Goal: Task Accomplishment & Management: Complete application form

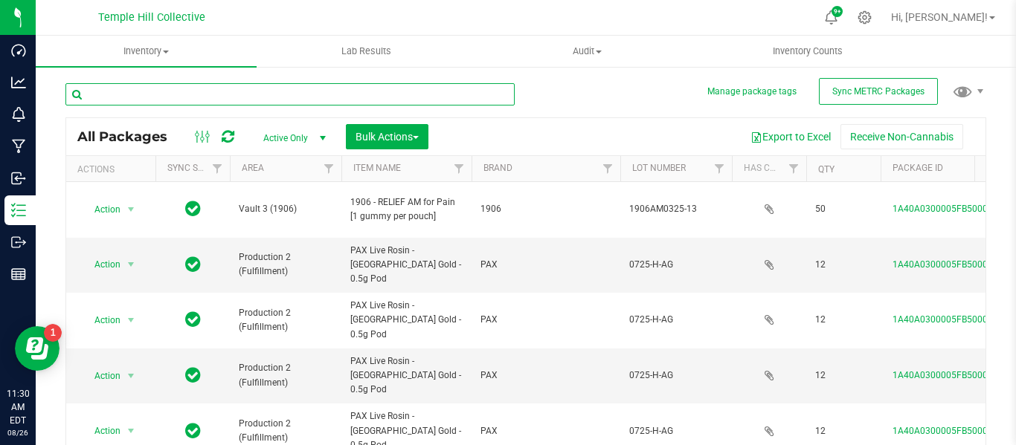
click at [235, 96] on input "text" at bounding box center [289, 94] width 449 height 22
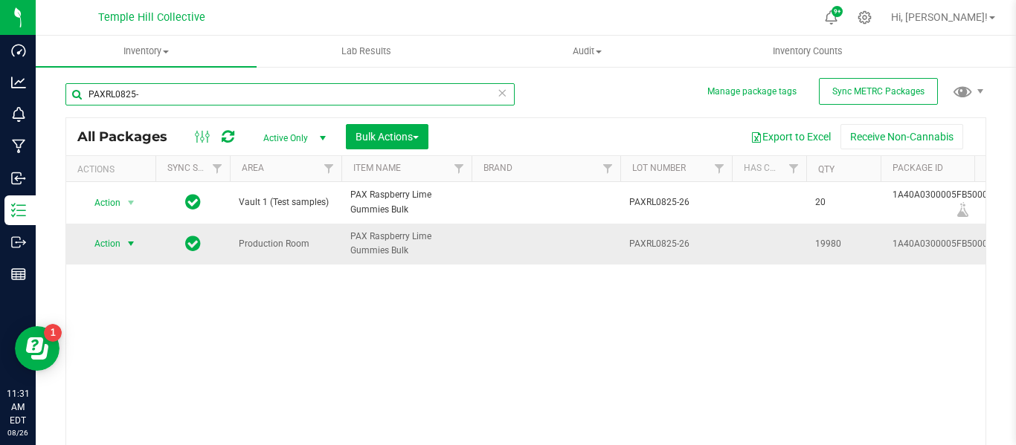
type input "PAXRL0825-"
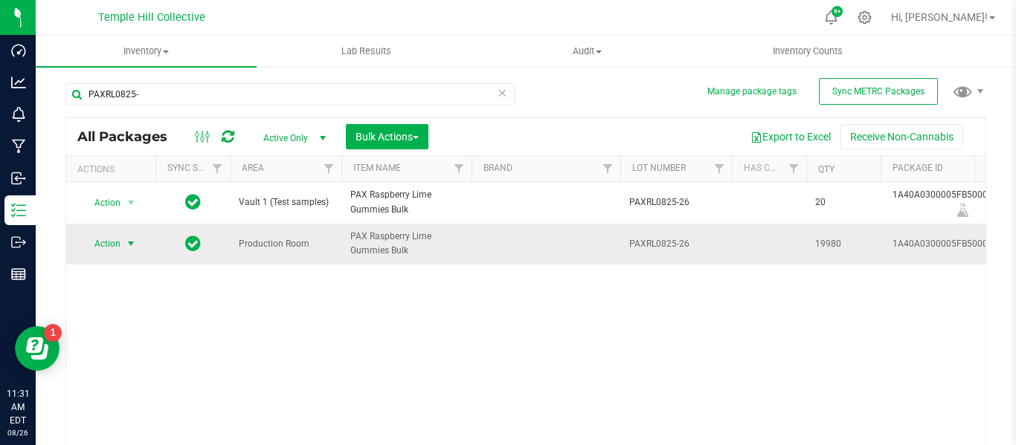
click at [132, 239] on span "select" at bounding box center [131, 244] width 12 height 12
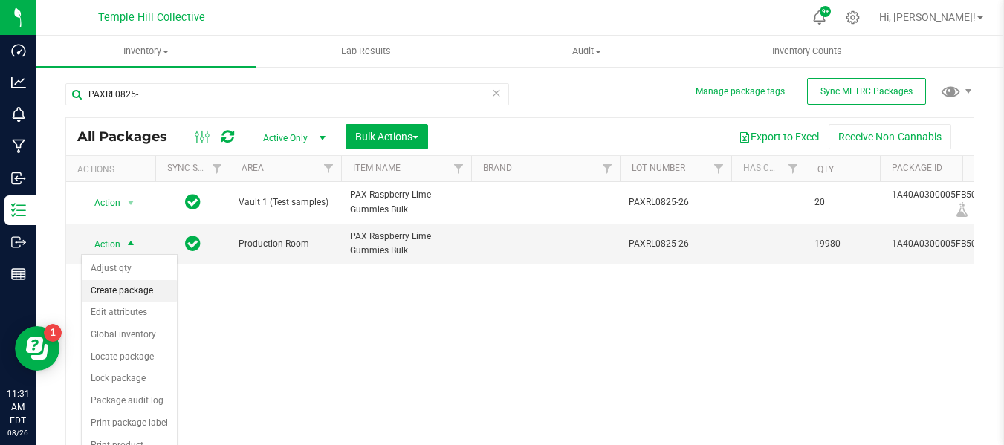
click at [138, 285] on li "Create package" at bounding box center [129, 291] width 95 height 22
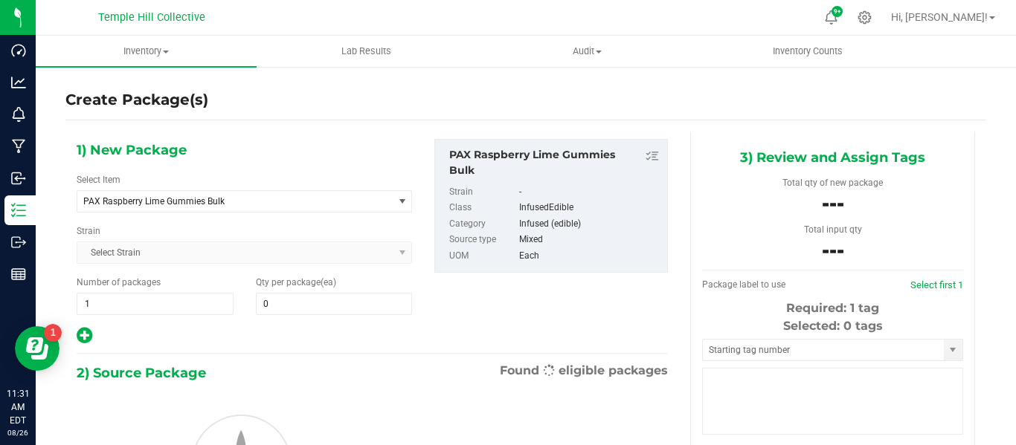
type input "0"
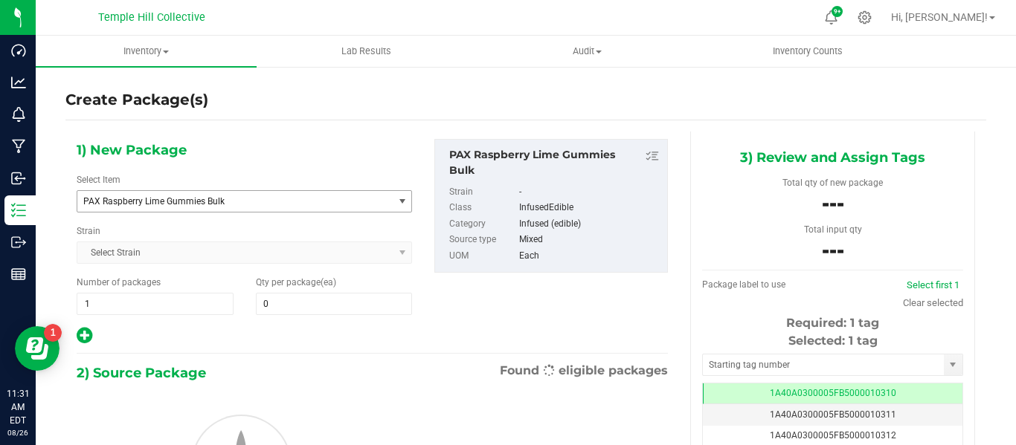
click at [233, 199] on span "PAX Raspberry Lime Gummies Bulk" at bounding box center [228, 201] width 291 height 10
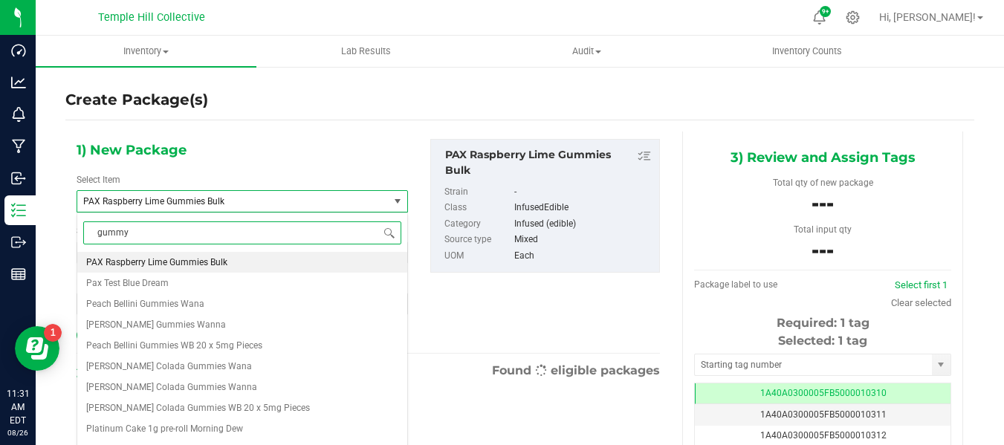
type input "gummy s"
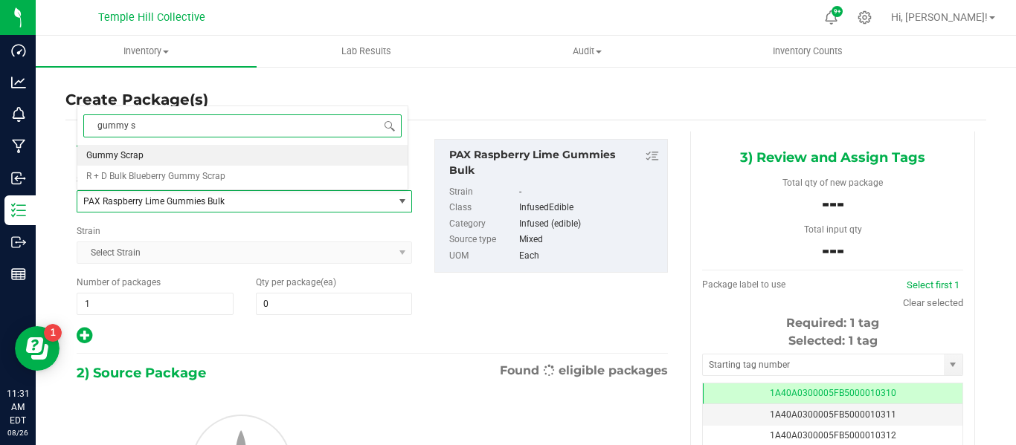
click at [171, 161] on li "Gummy Scrap" at bounding box center [242, 155] width 330 height 21
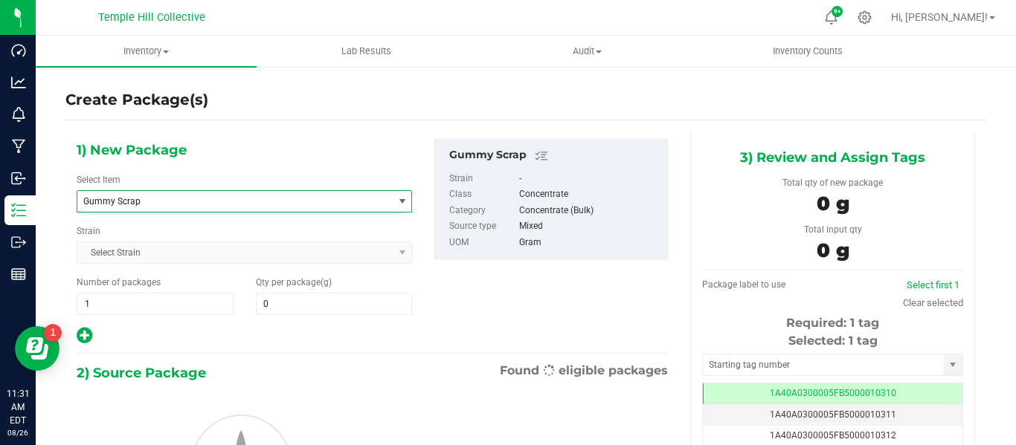
type input "0.0000"
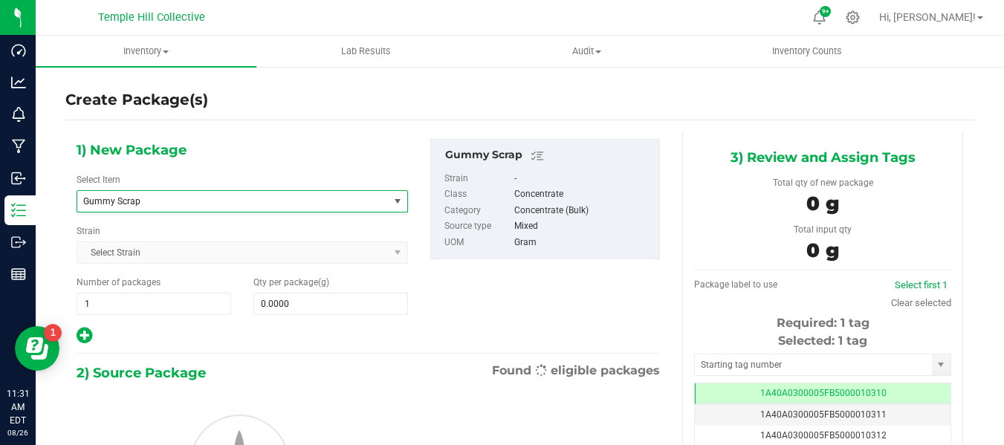
click at [329, 305] on div "Type item name Gentlemen Smugglers Garlic Z 3.5g Flower Gentlemen Smugglers Mim…" at bounding box center [243, 346] width 332 height 266
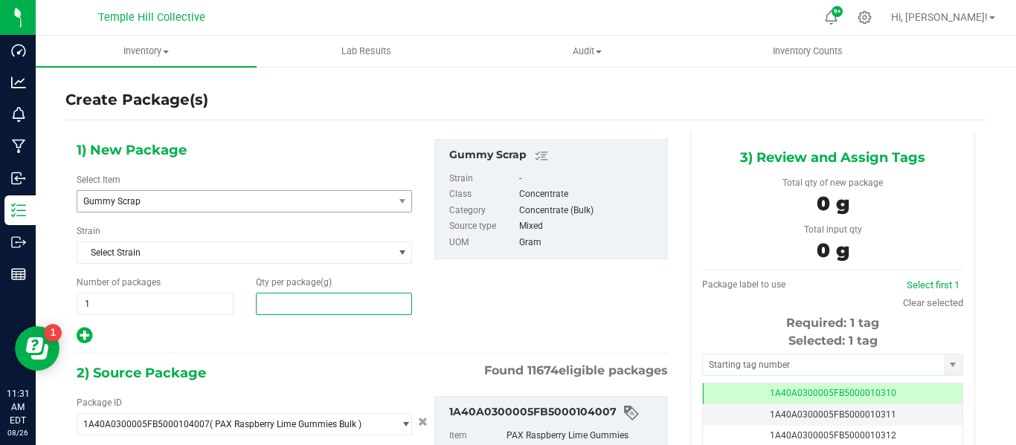
click at [311, 305] on span at bounding box center [334, 304] width 157 height 22
type input "1130"
type input "1,130.0000"
click at [378, 362] on div "2) Source Package Found 11674 eligible packages" at bounding box center [372, 373] width 591 height 22
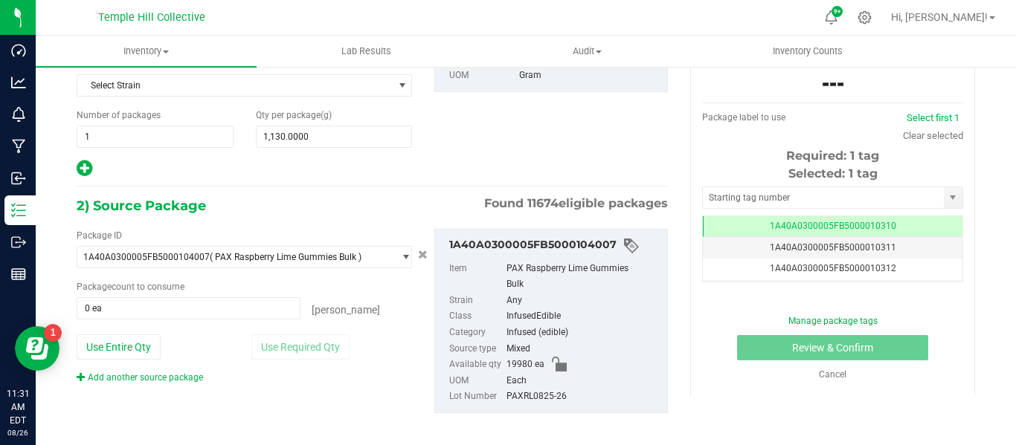
scroll to position [178, 0]
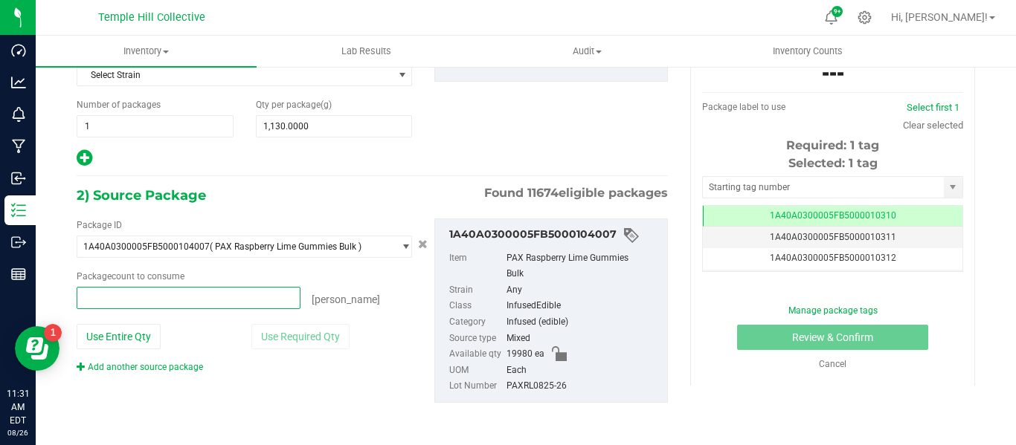
click at [181, 300] on span at bounding box center [189, 298] width 224 height 22
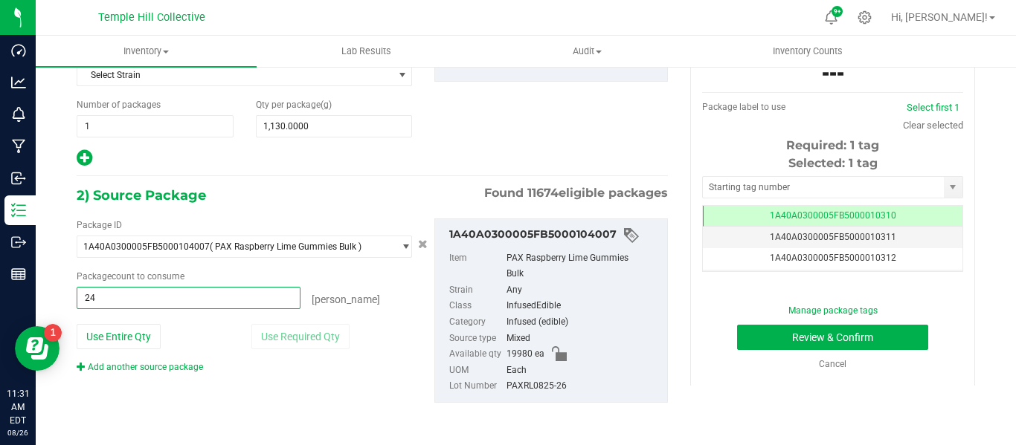
type input "241"
type input "241 ea"
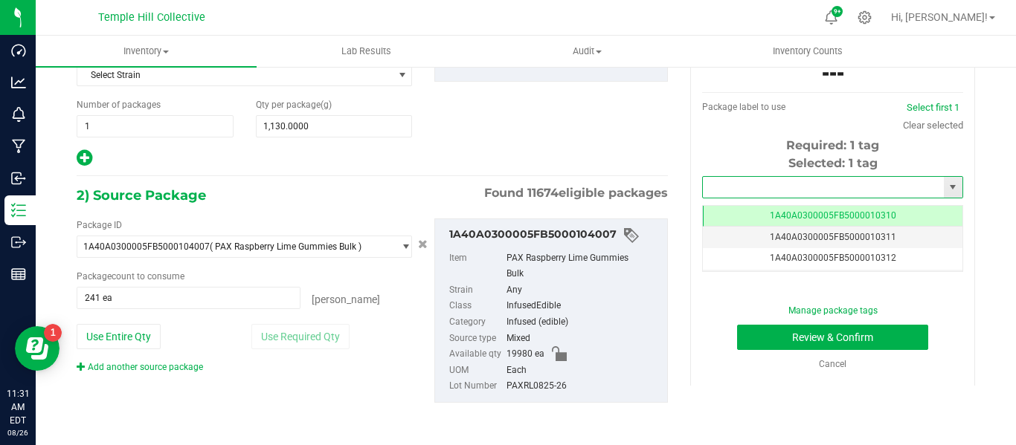
click at [833, 188] on input "text" at bounding box center [823, 187] width 241 height 21
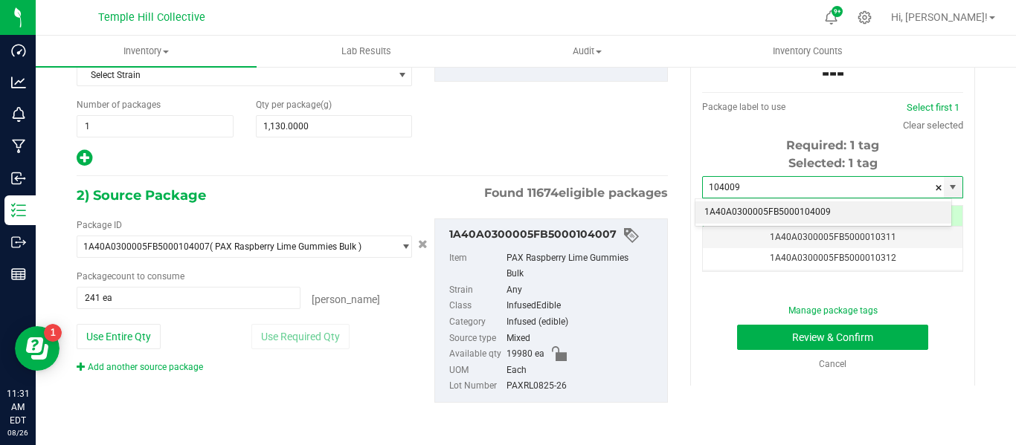
click at [821, 207] on li "1A40A0300005FB5000104009" at bounding box center [823, 212] width 256 height 22
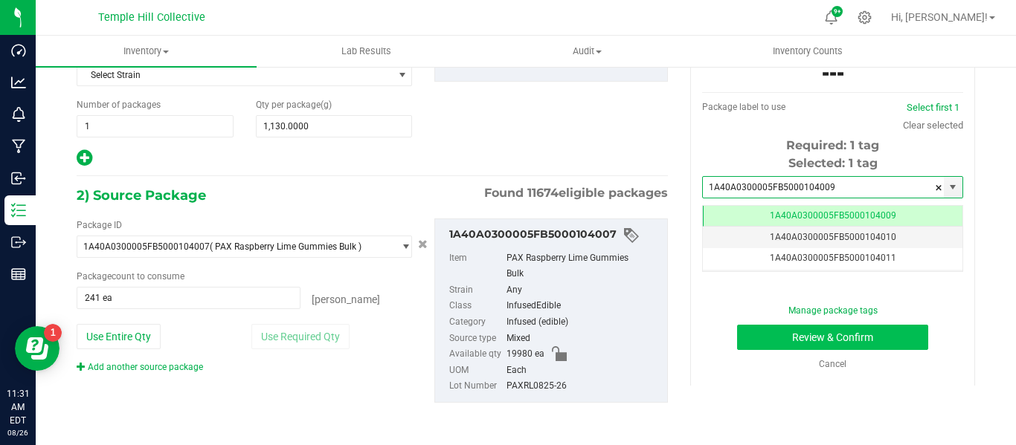
type input "1A40A0300005FB5000104009"
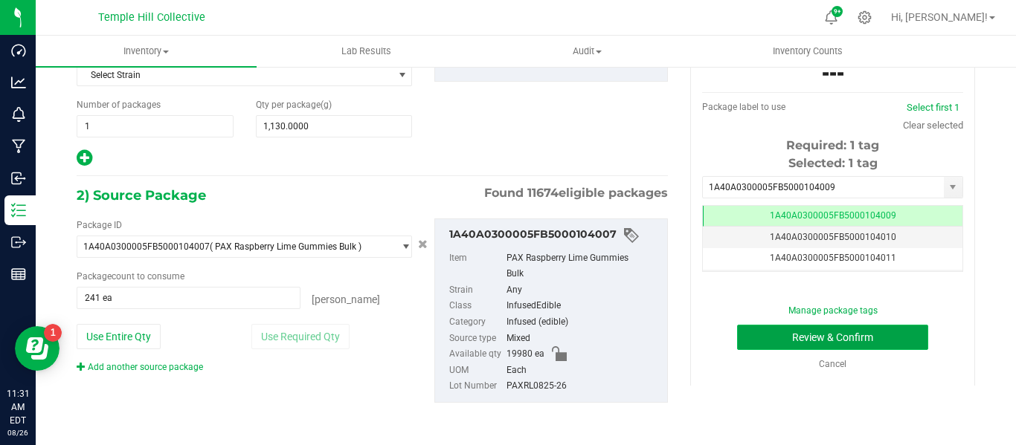
click at [851, 340] on button "Review & Confirm" at bounding box center [832, 337] width 191 height 25
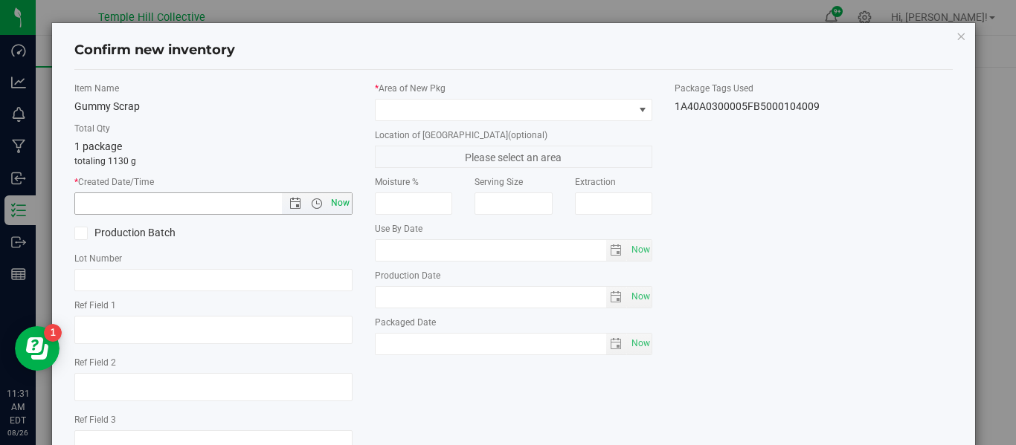
click at [335, 207] on span "Now" at bounding box center [339, 204] width 25 height 22
type input "[DATE] 11:31 AM"
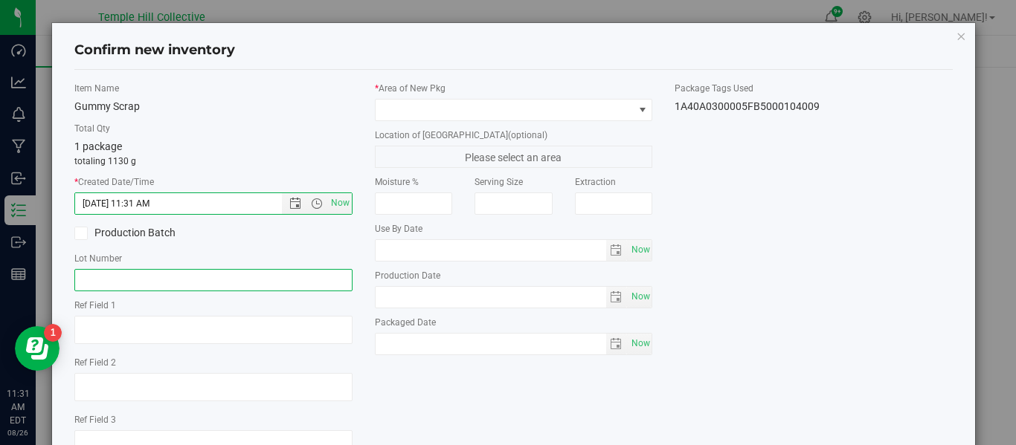
click at [275, 282] on input "text" at bounding box center [213, 280] width 278 height 22
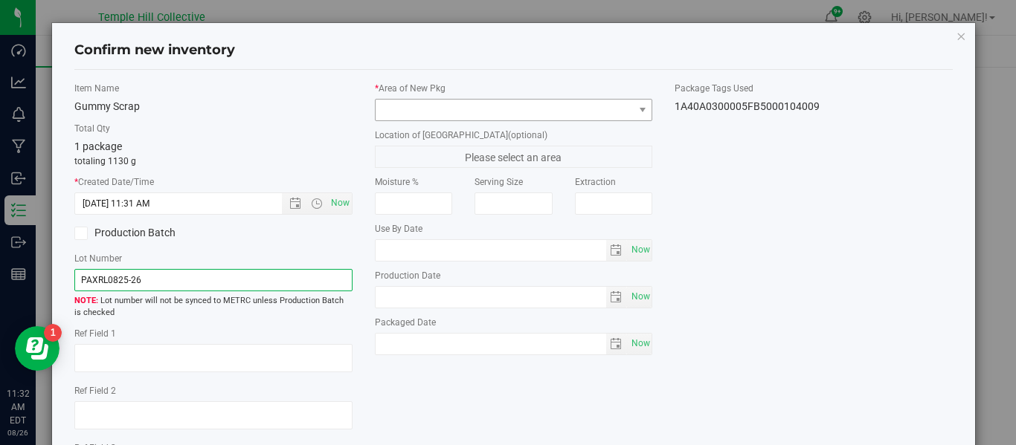
type input "PAXRL0825-26"
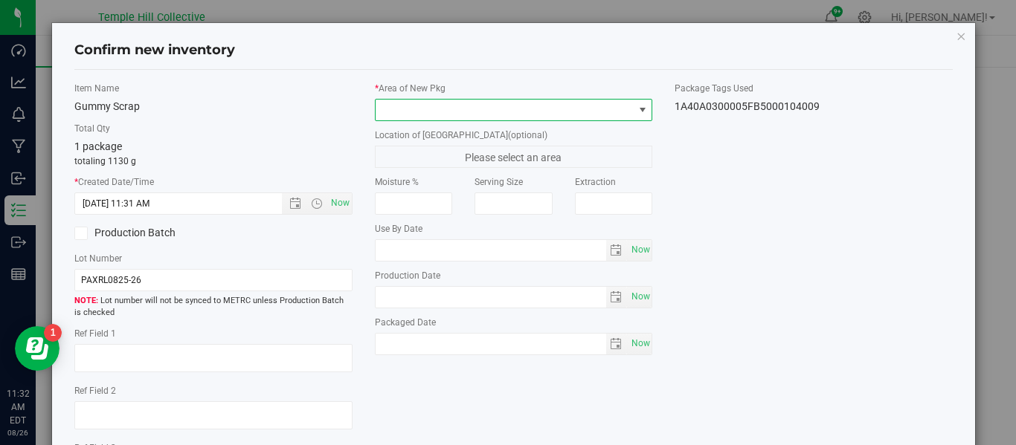
click at [514, 109] on span at bounding box center [504, 110] width 258 height 21
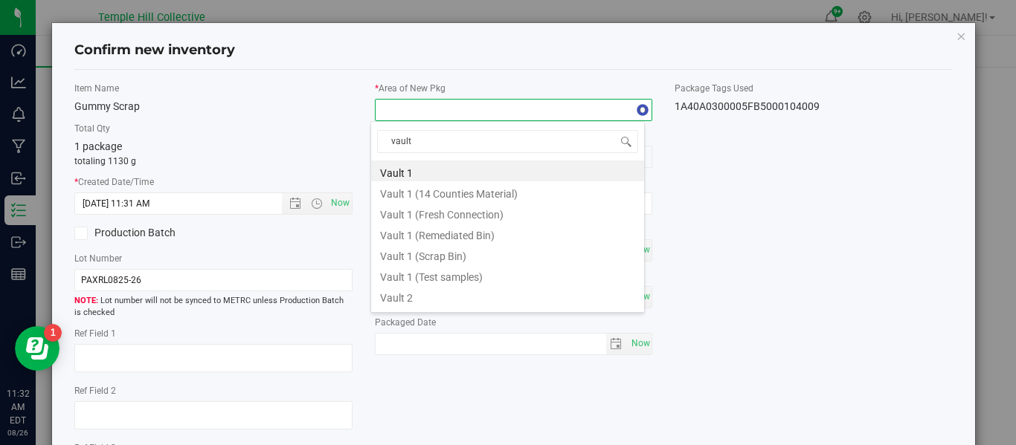
type input "vault 2"
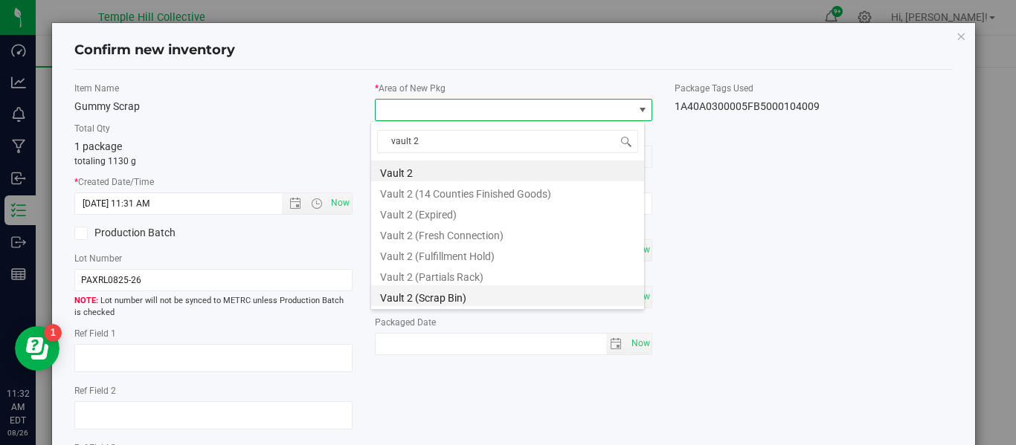
click at [465, 295] on li "Vault 2 (Scrap Bin)" at bounding box center [507, 295] width 273 height 21
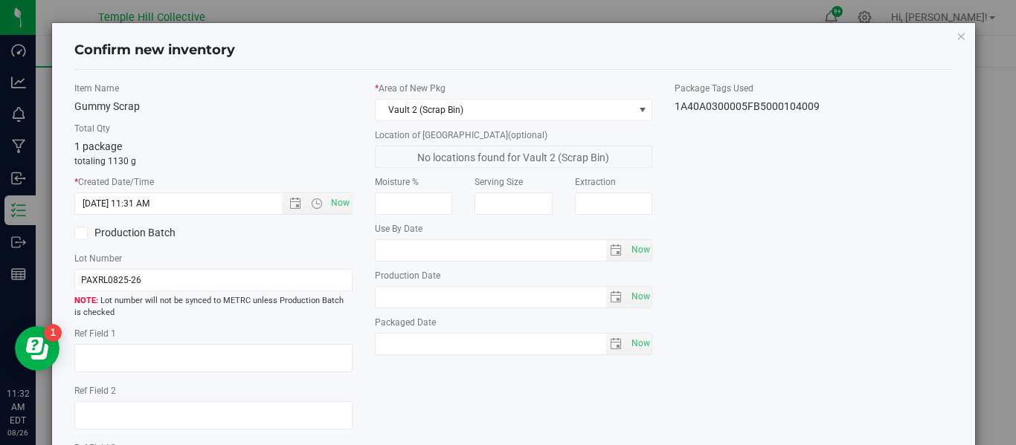
click at [758, 262] on div "Item Name Gummy Scrap Total Qty 1 package totaling 1130 g * Created Date/Time […" at bounding box center [513, 290] width 900 height 417
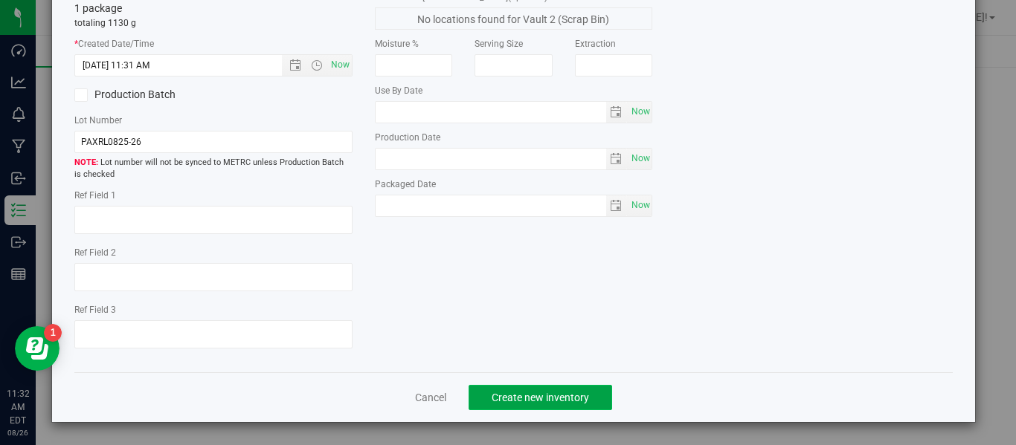
click at [515, 407] on button "Create new inventory" at bounding box center [539, 397] width 143 height 25
